Goal: Navigation & Orientation: Go to known website

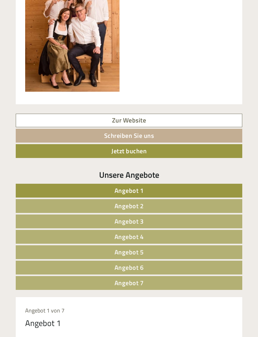
scroll to position [263, 0]
click at [209, 205] on link "Angebot 2" at bounding box center [129, 206] width 226 height 14
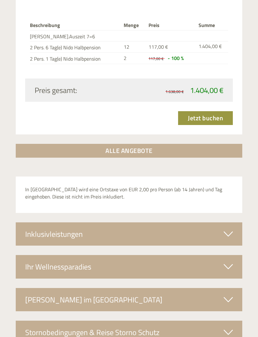
scroll to position [875, 0]
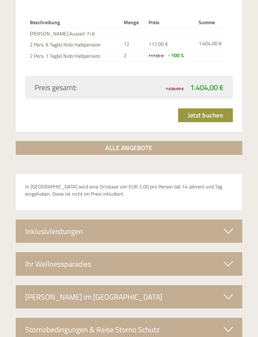
click at [229, 226] on icon at bounding box center [228, 231] width 9 height 11
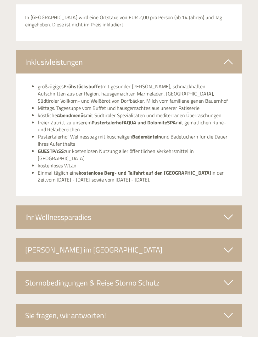
scroll to position [1045, 0]
click at [228, 212] on icon at bounding box center [228, 217] width 9 height 11
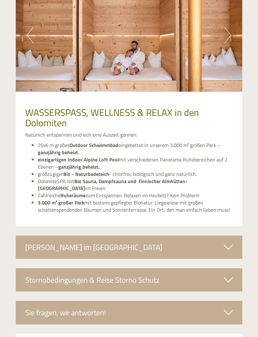
scroll to position [1295, 0]
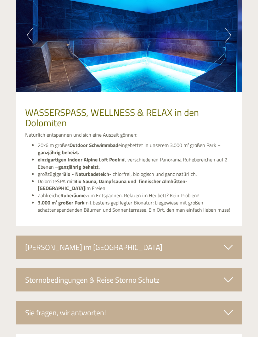
click at [225, 242] on icon at bounding box center [228, 247] width 9 height 11
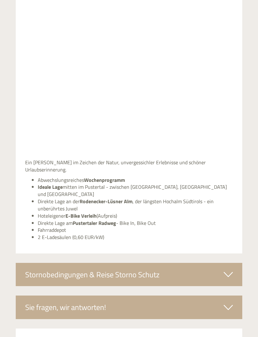
scroll to position [1557, 0]
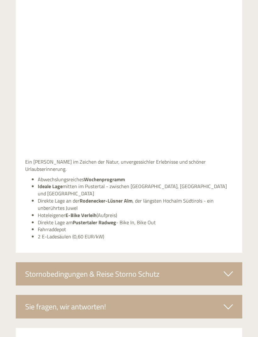
click at [231, 269] on icon at bounding box center [228, 274] width 9 height 11
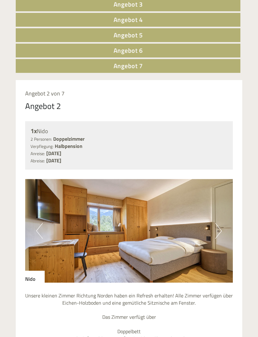
scroll to position [497, 0]
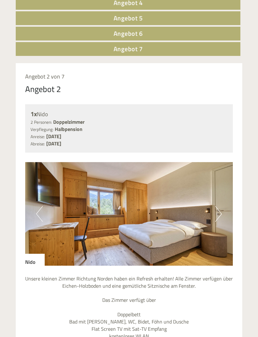
click at [222, 211] on img at bounding box center [129, 214] width 208 height 104
click at [224, 212] on img at bounding box center [129, 214] width 208 height 104
click at [221, 213] on button "Next" at bounding box center [218, 214] width 7 height 16
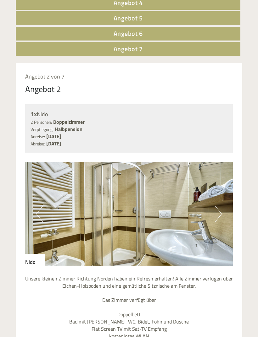
click at [220, 211] on button "Next" at bounding box center [218, 214] width 7 height 16
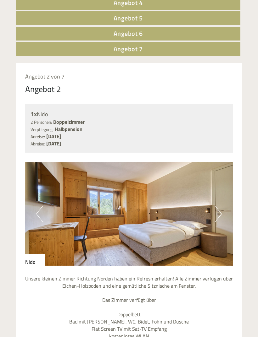
click at [221, 211] on button "Next" at bounding box center [218, 214] width 7 height 16
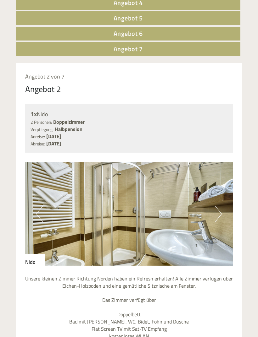
click at [219, 212] on button "Next" at bounding box center [218, 214] width 7 height 16
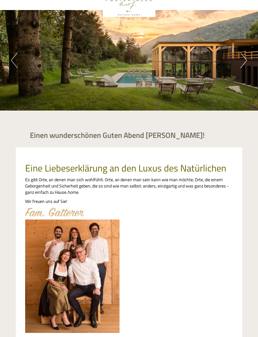
scroll to position [0, 0]
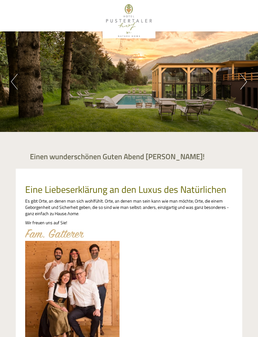
click at [241, 87] on button "Next" at bounding box center [243, 82] width 7 height 16
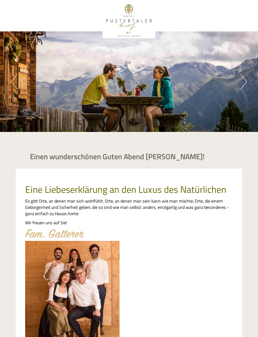
click at [241, 83] on button "Next" at bounding box center [243, 82] width 7 height 16
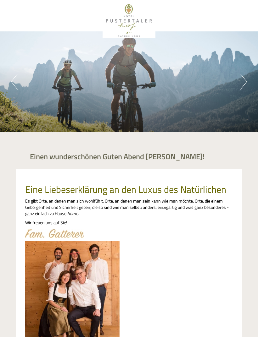
click at [241, 85] on button "Next" at bounding box center [243, 82] width 7 height 16
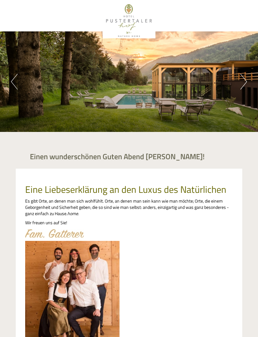
click at [245, 83] on button "Next" at bounding box center [243, 82] width 7 height 16
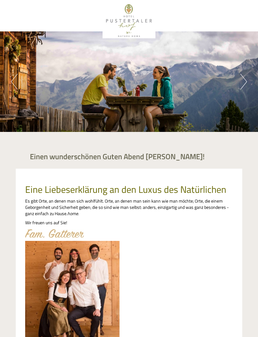
click at [245, 84] on button "Next" at bounding box center [243, 82] width 7 height 16
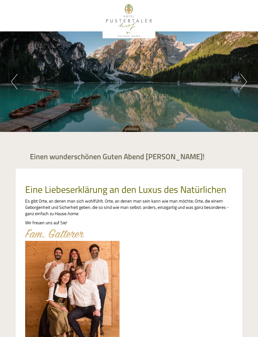
click at [245, 84] on button "Next" at bounding box center [243, 82] width 7 height 16
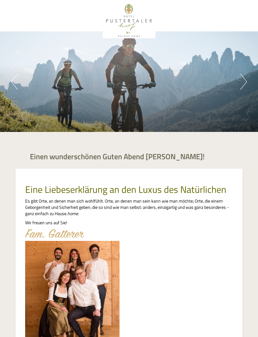
click at [245, 84] on button "Next" at bounding box center [243, 82] width 7 height 16
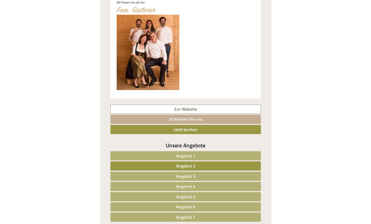
scroll to position [219, 0]
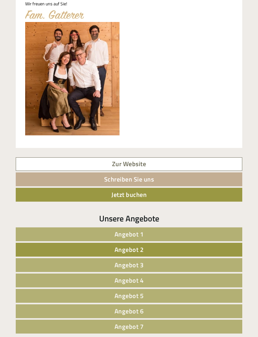
click at [200, 165] on link "Zur Website" at bounding box center [129, 165] width 226 height 14
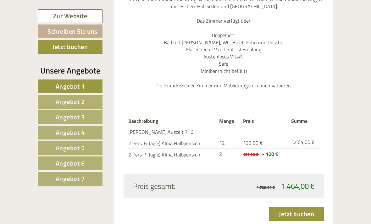
scroll to position [658, 0]
